Goal: Transaction & Acquisition: Purchase product/service

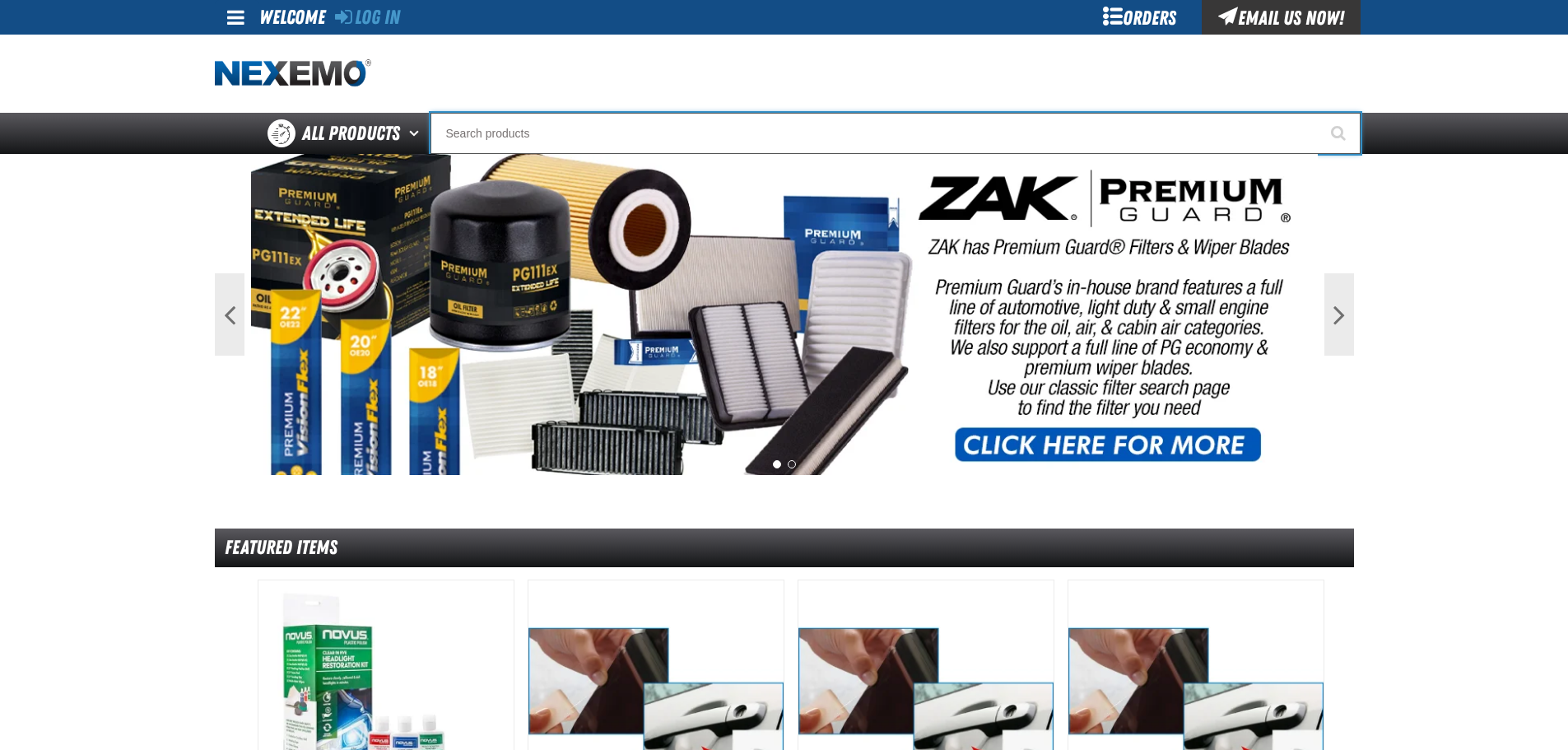
click at [480, 135] on input "Search" at bounding box center [895, 133] width 930 height 41
type input "e"
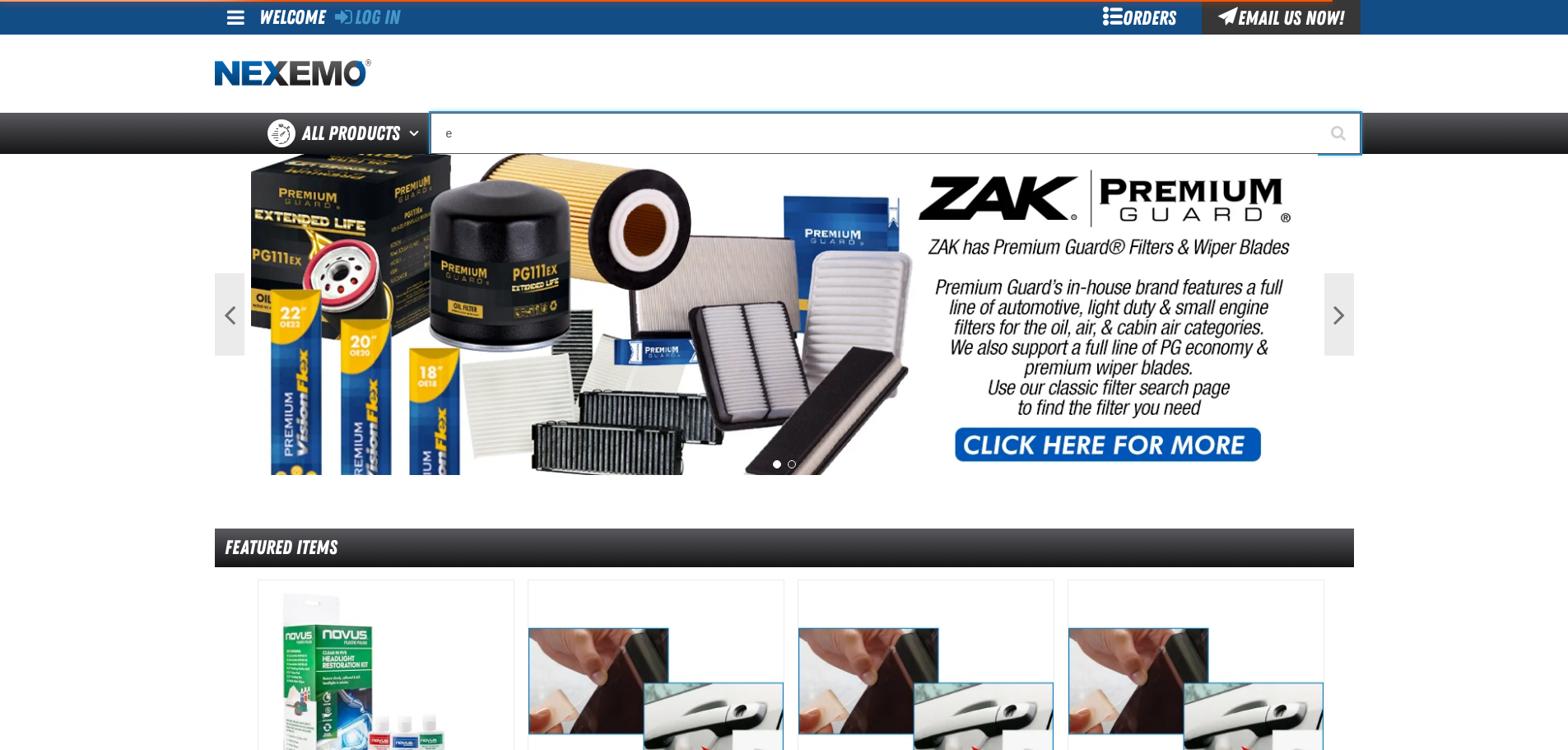
type input "eTEKT Low E Coating Detector - Single & Dual"
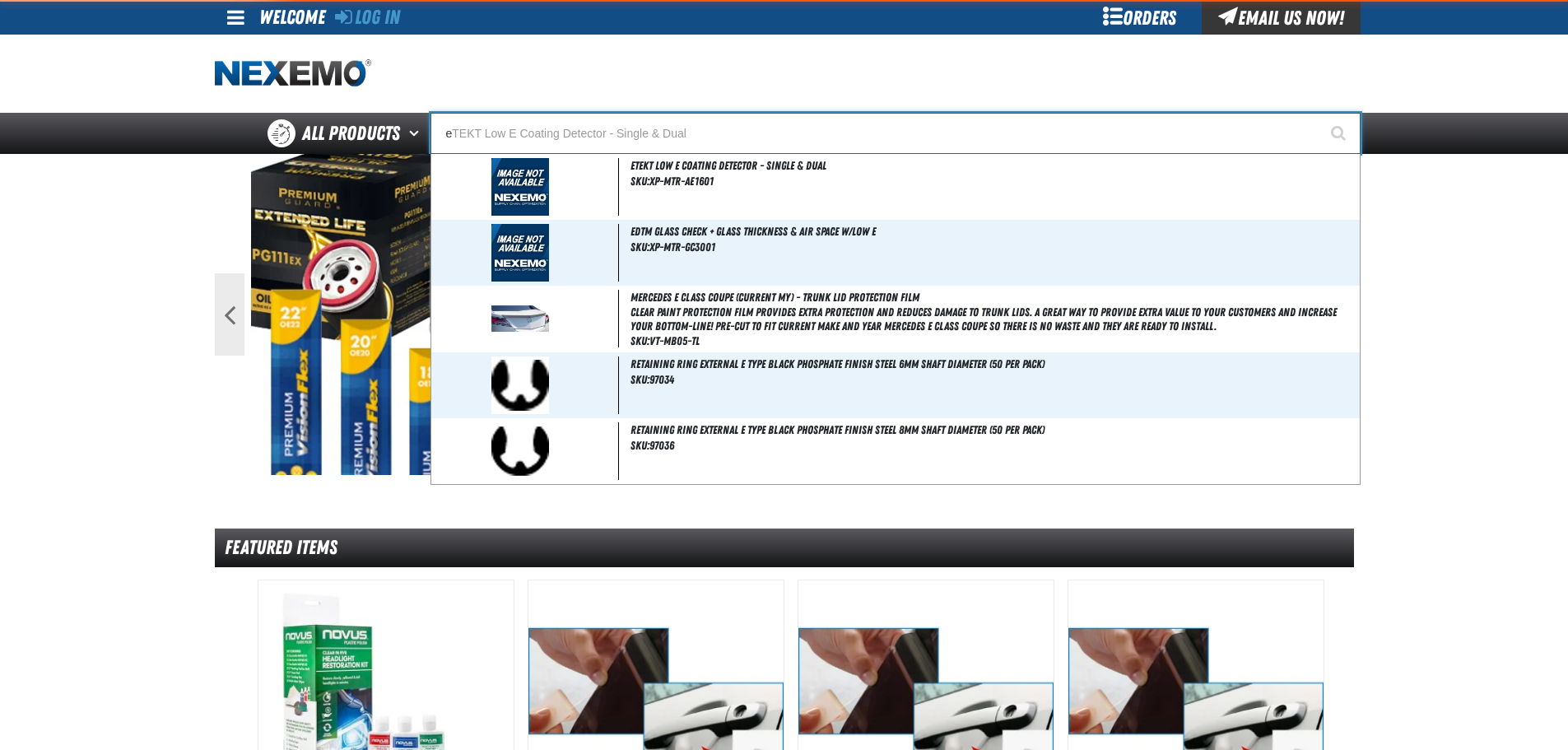
type input "ez"
type input "ez Wing Peach"
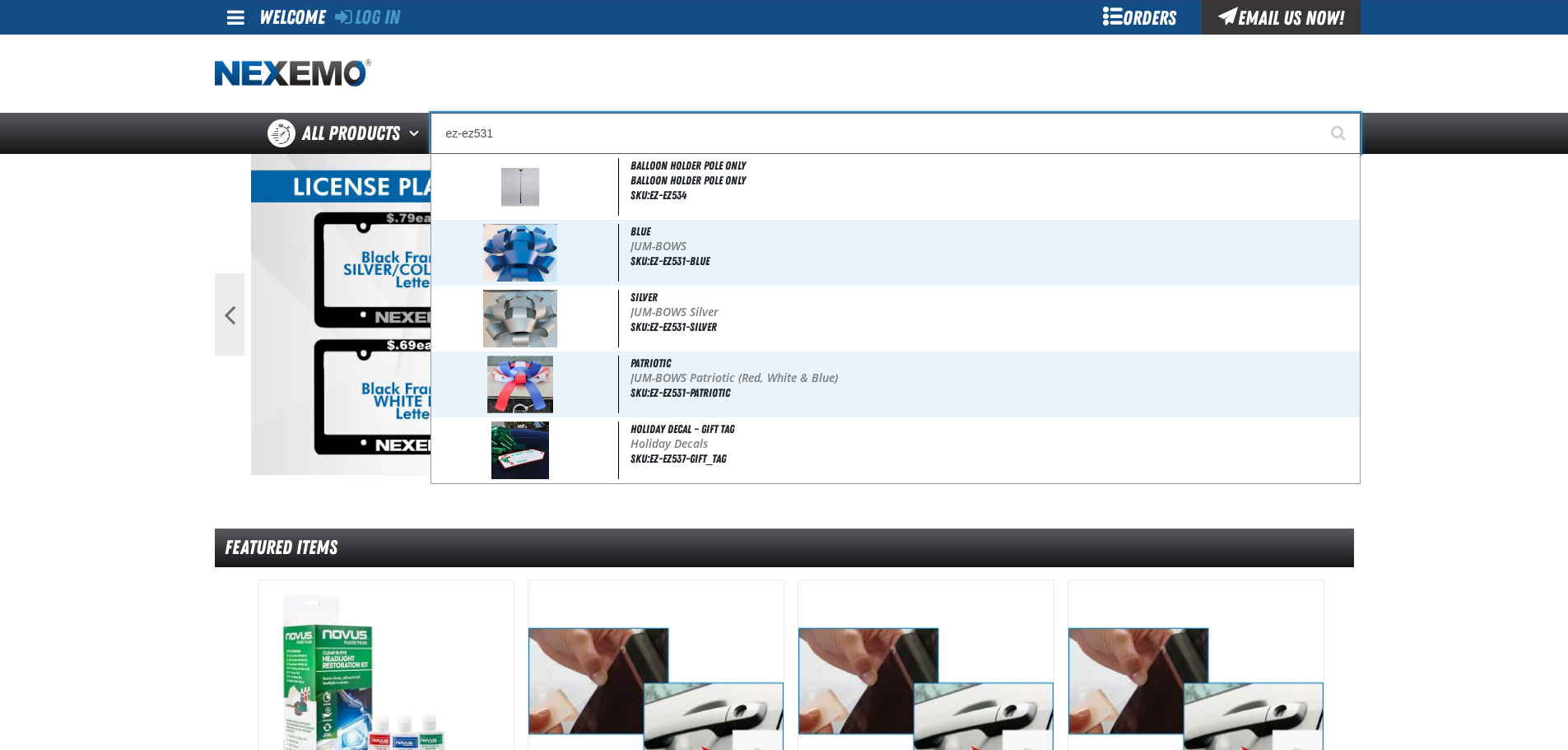
type input "ez-ez531"
click at [1319, 113] on button "Start Searching" at bounding box center [1340, 133] width 41 height 41
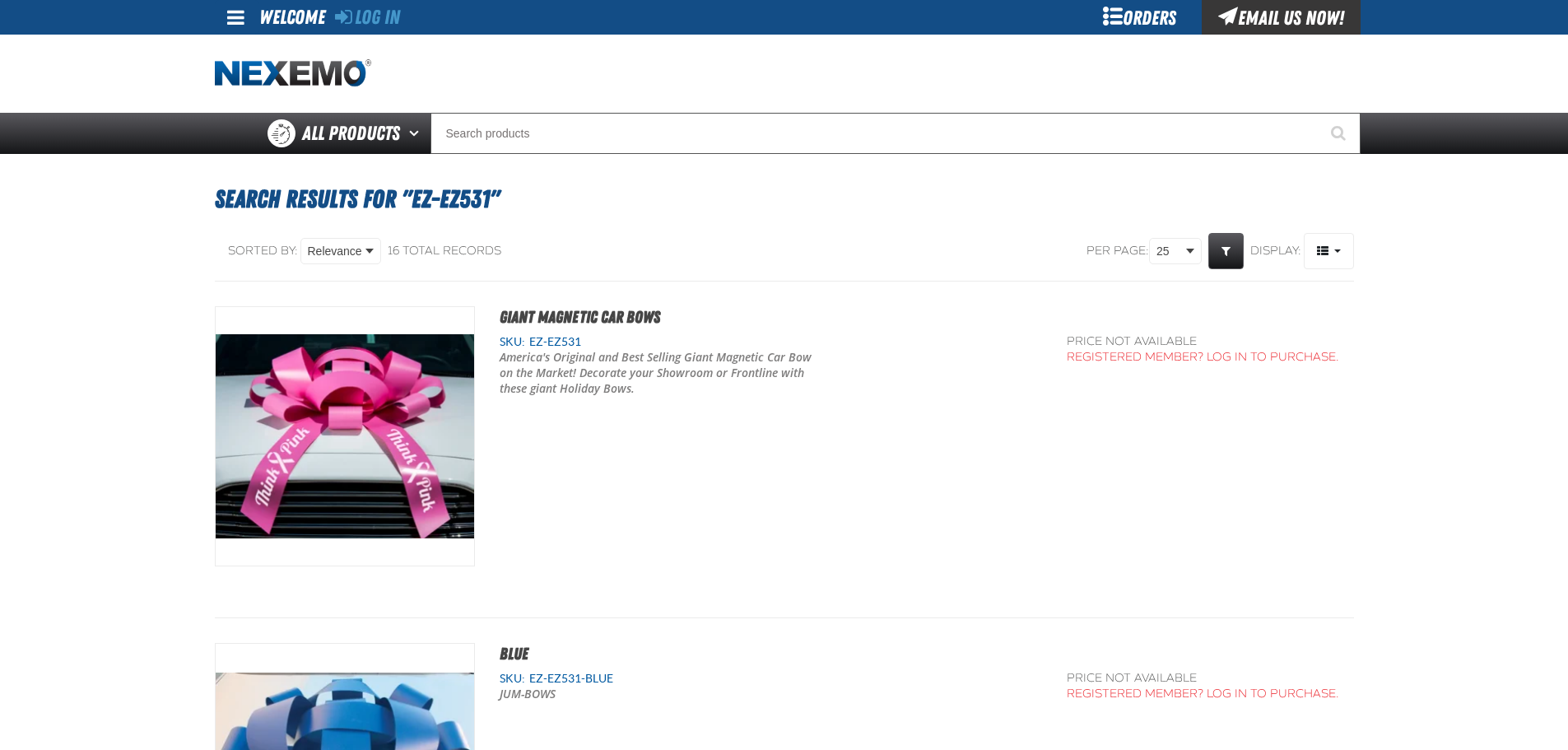
click at [627, 430] on div "Giant Magnetic Car Bows SKU: EZ-EZ531 America's Original and Best Selling Giant…" at bounding box center [784, 449] width 1139 height 286
click at [595, 317] on span "Giant Magnetic Car Bows" at bounding box center [580, 316] width 161 height 20
